Goal: Communication & Community: Answer question/provide support

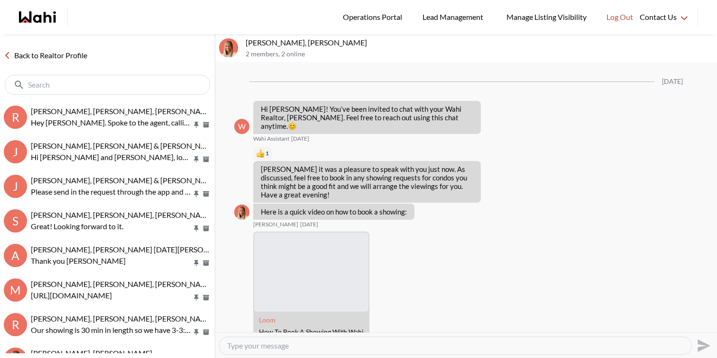
scroll to position [1000, 0]
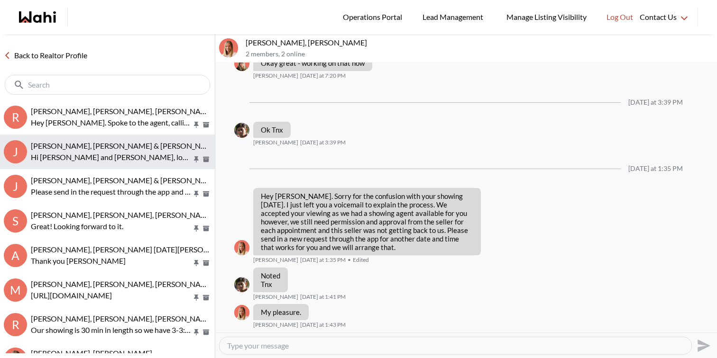
click at [127, 151] on div "[PERSON_NAME], [PERSON_NAME] & [PERSON_NAME], [PERSON_NAME] [PERSON_NAME] and […" at bounding box center [121, 152] width 180 height 22
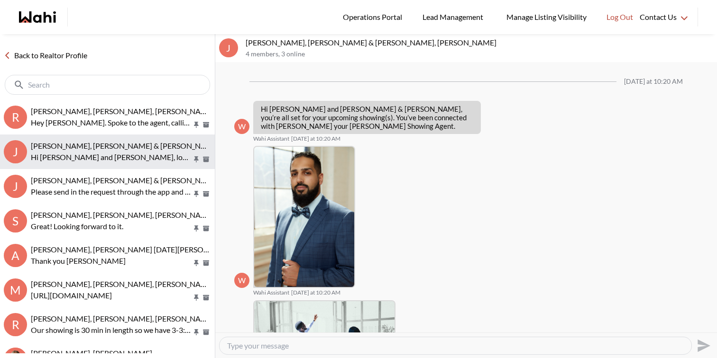
scroll to position [171, 0]
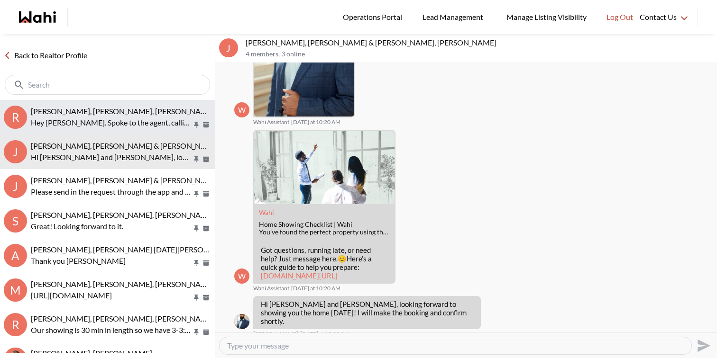
click at [126, 117] on p "Hey [PERSON_NAME]. Spoke to the agent, calling you in a few minutes." at bounding box center [111, 122] width 161 height 11
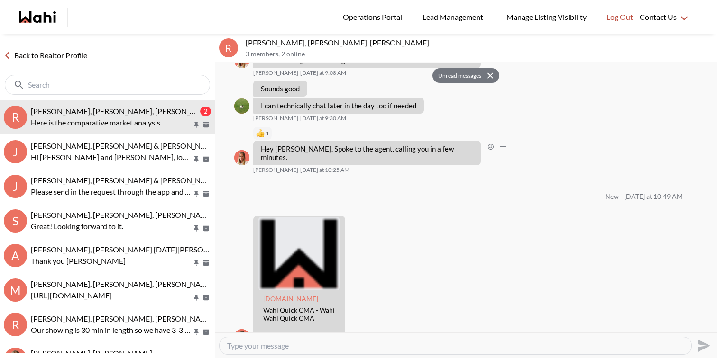
scroll to position [1328, 0]
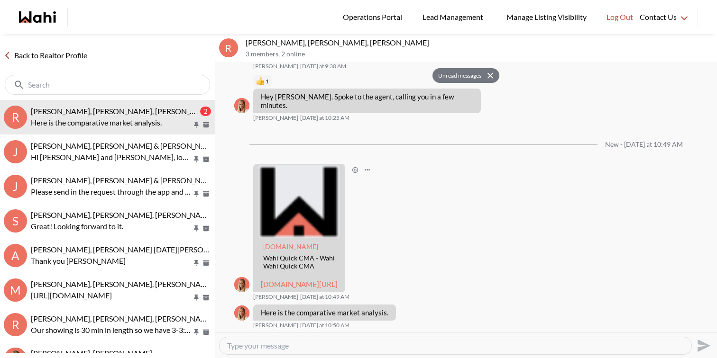
click at [310, 280] on link "[DOMAIN_NAME][URL]" at bounding box center [299, 284] width 77 height 9
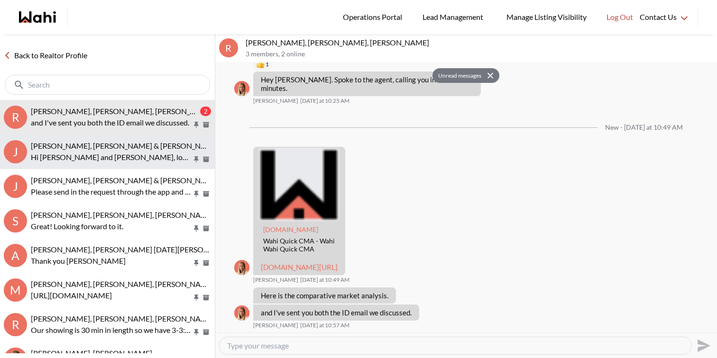
click at [136, 139] on button "J [PERSON_NAME], [PERSON_NAME] & [PERSON_NAME], [PERSON_NAME] [PERSON_NAME] and…" at bounding box center [107, 152] width 215 height 35
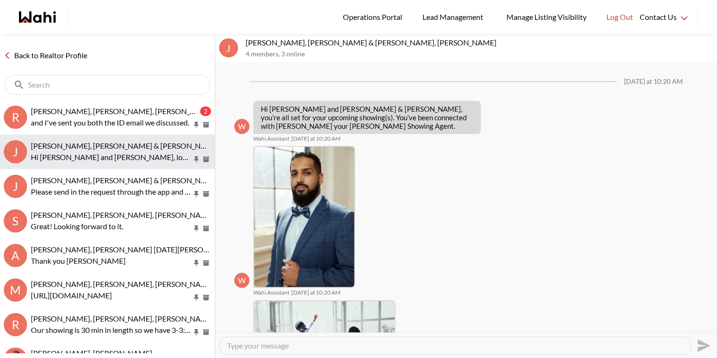
scroll to position [171, 0]
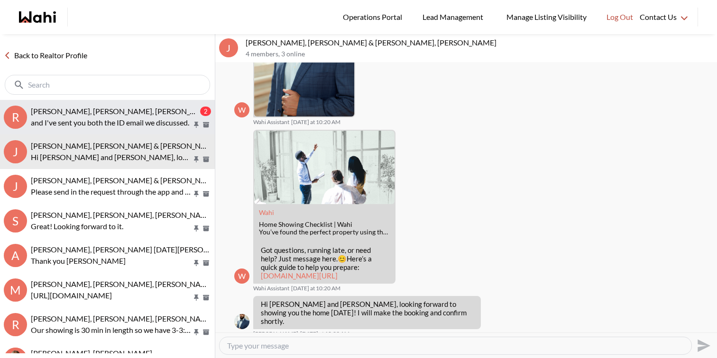
click at [136, 112] on span "[PERSON_NAME], [PERSON_NAME], [PERSON_NAME]" at bounding box center [122, 111] width 183 height 9
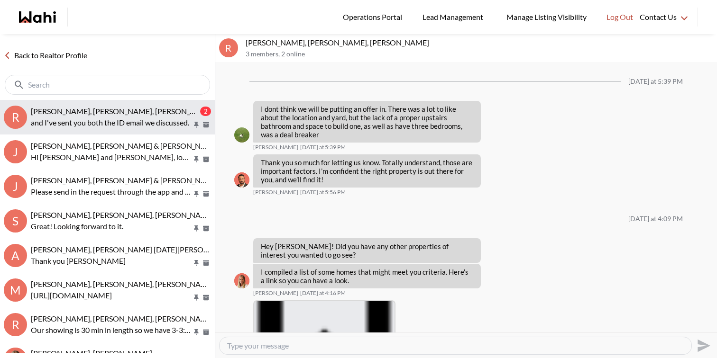
scroll to position [1307, 0]
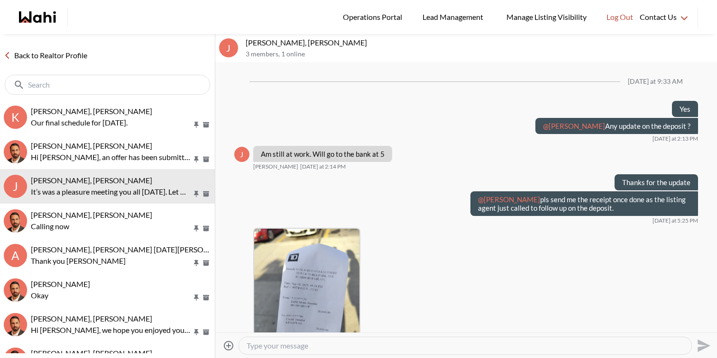
scroll to position [567, 0]
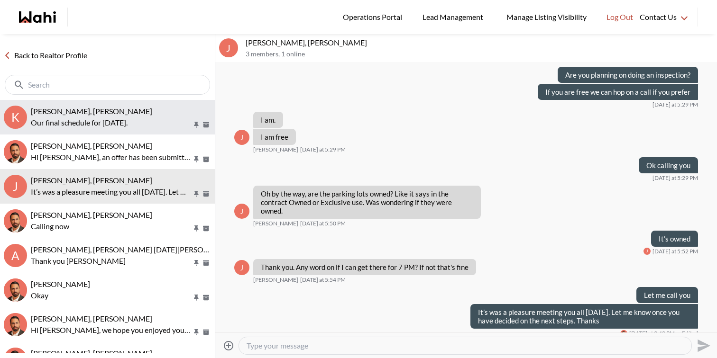
click at [107, 107] on span "khalid Alvi, Gautam, Behnam" at bounding box center [91, 111] width 121 height 9
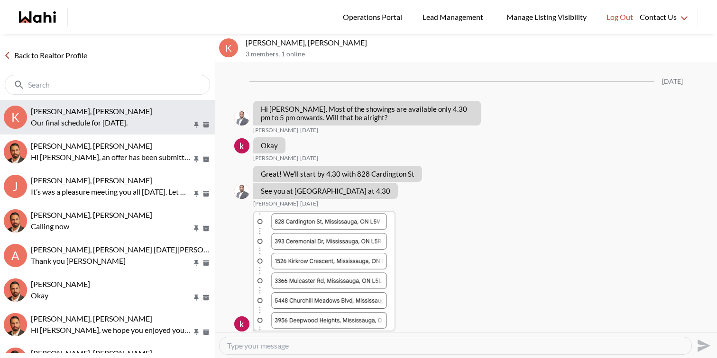
scroll to position [1473, 0]
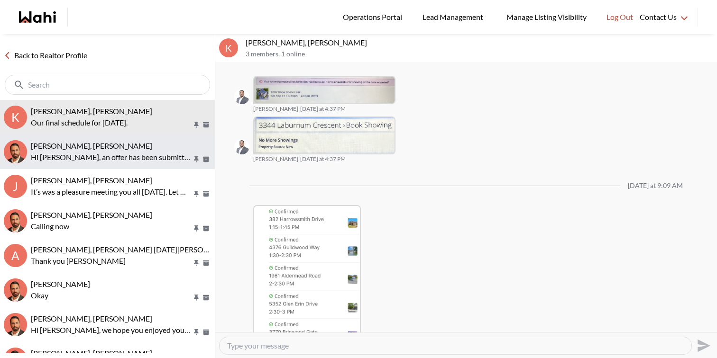
click at [110, 152] on p "Hi Khalid, an offer has been submitted for 5352 Glen Erin Dr, Mississauga, Onta…" at bounding box center [111, 157] width 161 height 11
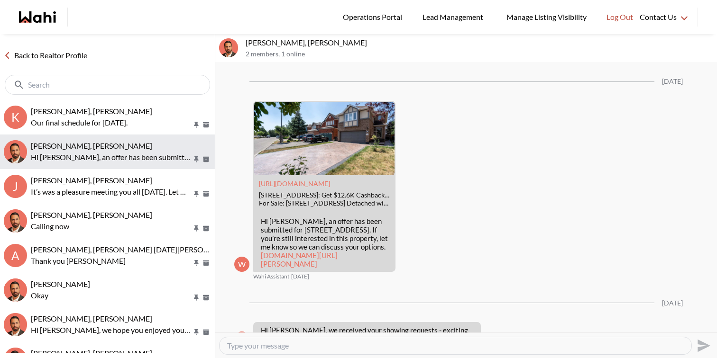
scroll to position [1818, 0]
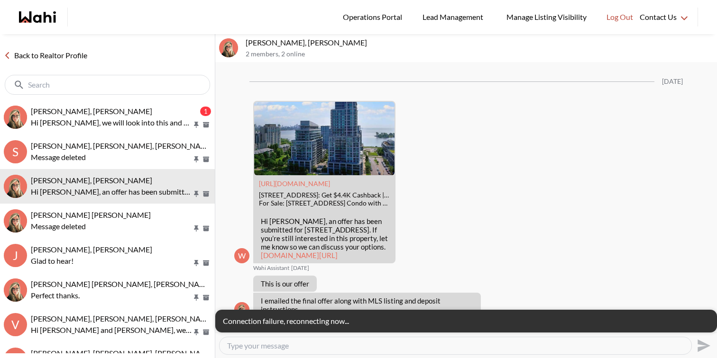
scroll to position [1929, 0]
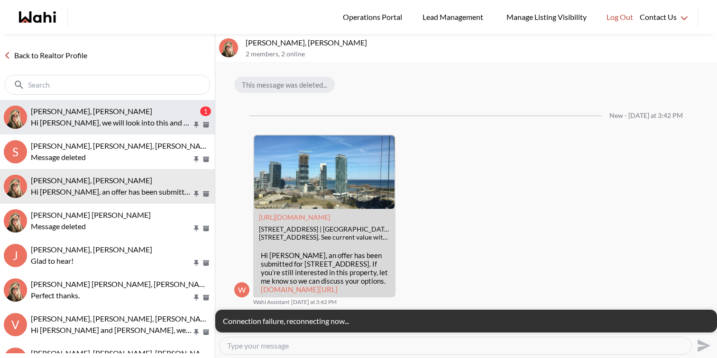
click at [138, 115] on div "Volodymyr Vozniak, Barb" at bounding box center [114, 111] width 167 height 9
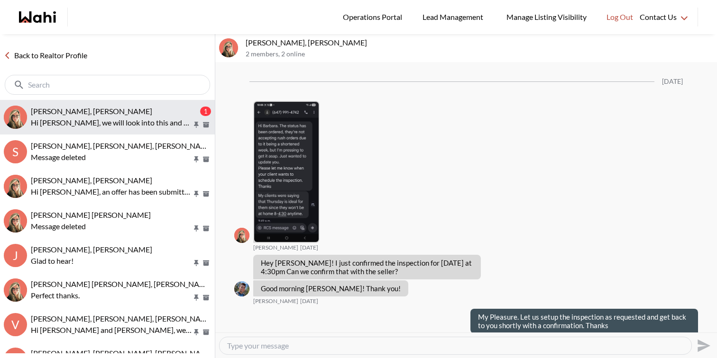
scroll to position [1852, 0]
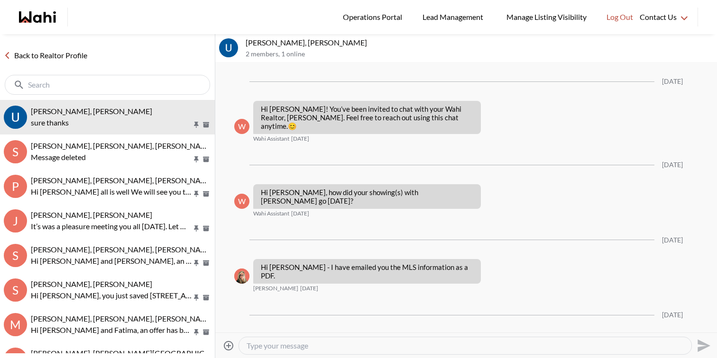
scroll to position [235, 0]
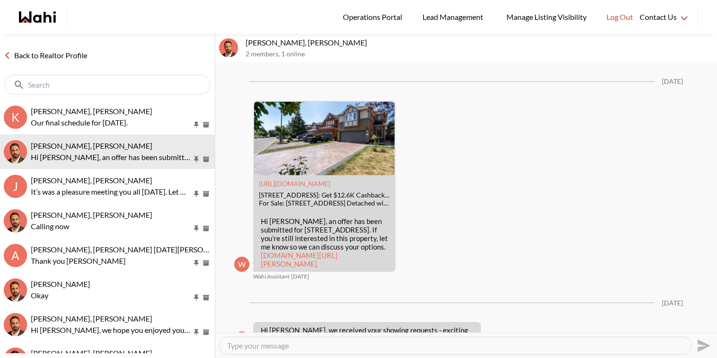
scroll to position [1818, 0]
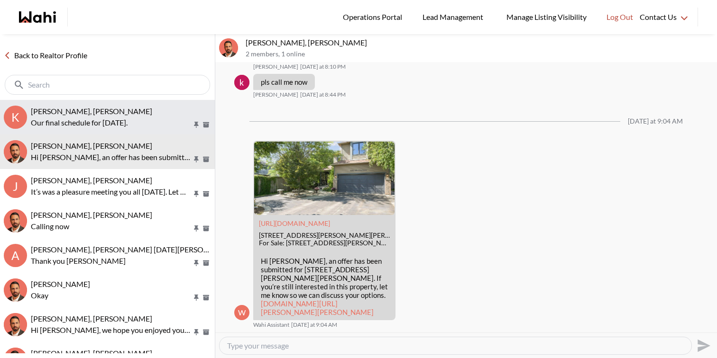
click at [118, 113] on span "[PERSON_NAME], [PERSON_NAME]" at bounding box center [91, 111] width 121 height 9
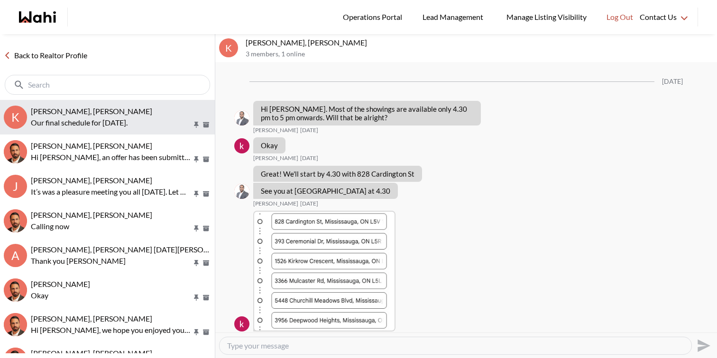
scroll to position [1473, 0]
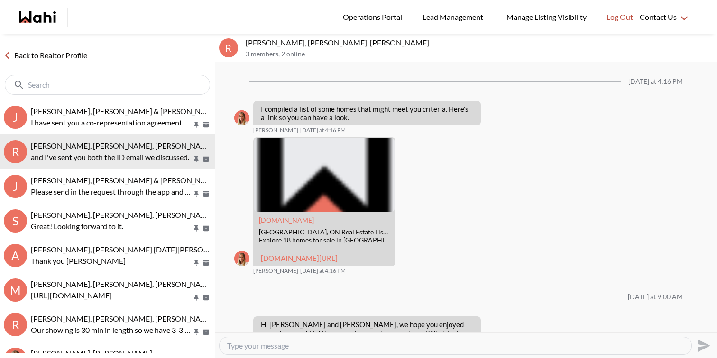
scroll to position [1144, 0]
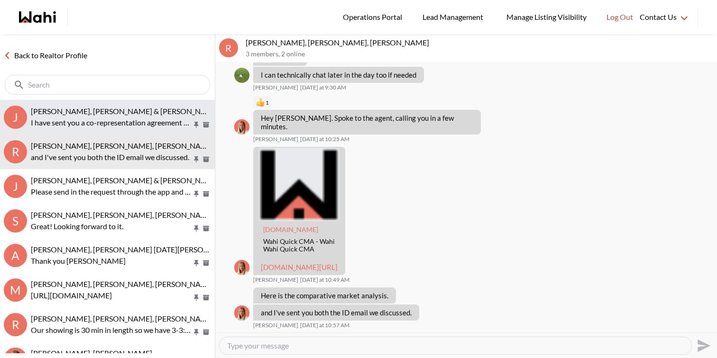
click at [119, 124] on p "I have sent you a co-representation agreement to review and sign. This document…" at bounding box center [111, 122] width 161 height 11
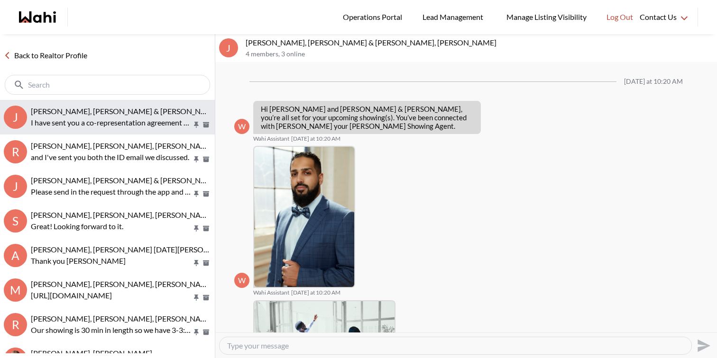
scroll to position [242, 0]
